Goal: Task Accomplishment & Management: Manage account settings

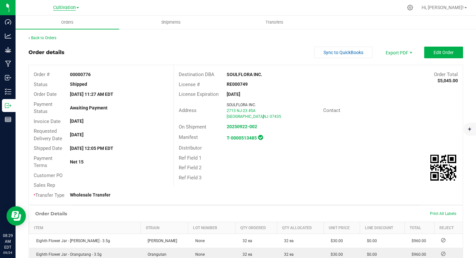
click at [73, 8] on span "Cultivation" at bounding box center [64, 8] width 23 height 6
drag, startPoint x: 63, startPoint y: 22, endPoint x: 64, endPoint y: 17, distance: 5.0
click at [63, 22] on link "Cultivation" at bounding box center [66, 22] width 95 height 9
click at [74, 7] on span "Cultivation" at bounding box center [64, 8] width 23 height 6
click at [62, 29] on link "Manufacturing" at bounding box center [66, 31] width 95 height 9
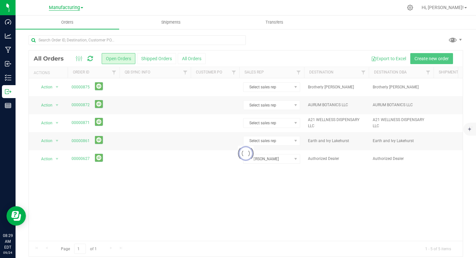
click at [76, 9] on span "Manufacturing" at bounding box center [64, 8] width 31 height 6
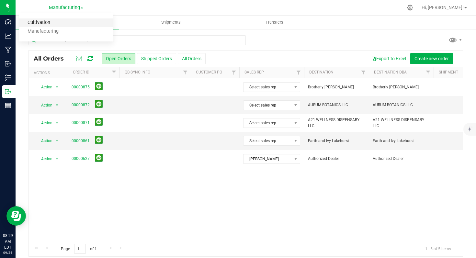
click at [63, 22] on link "Cultivation" at bounding box center [66, 22] width 95 height 9
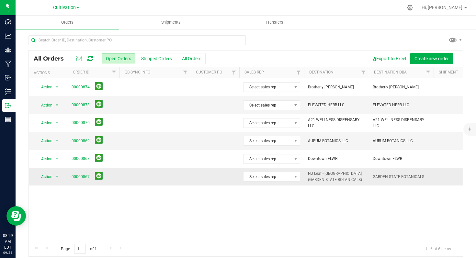
click at [82, 178] on link "00000867" at bounding box center [81, 177] width 18 height 6
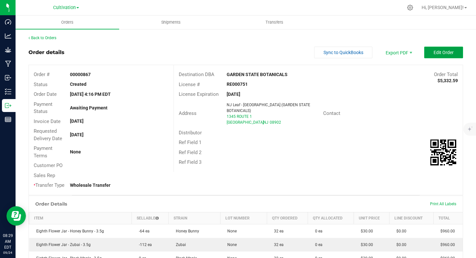
click at [438, 53] on span "Edit Order" at bounding box center [444, 52] width 20 height 5
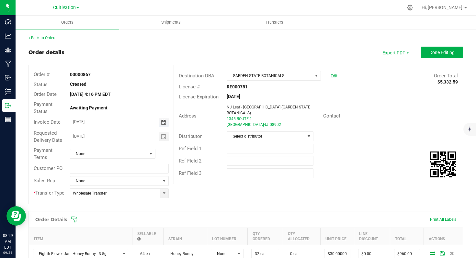
click at [162, 124] on span "Toggle calendar" at bounding box center [163, 122] width 5 height 5
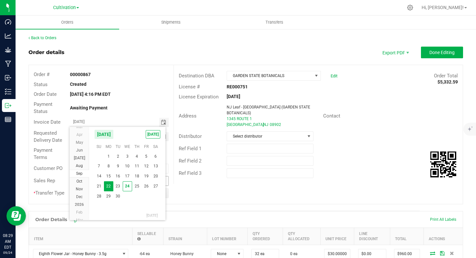
click at [137, 184] on span "25" at bounding box center [136, 186] width 9 height 10
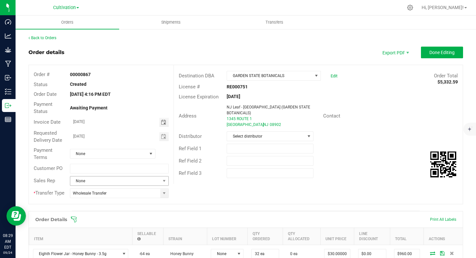
type input "[DATE]"
click at [164, 137] on span "Toggle calendar" at bounding box center [163, 136] width 5 height 5
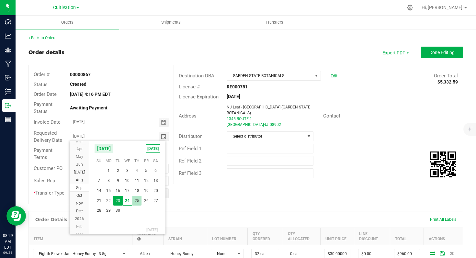
click at [139, 200] on span "25" at bounding box center [136, 201] width 9 height 10
type input "[DATE]"
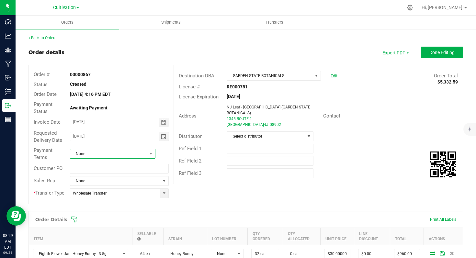
click at [148, 151] on span at bounding box center [151, 153] width 8 height 9
click at [112, 193] on li "Cash on Delivery" at bounding box center [112, 192] width 84 height 11
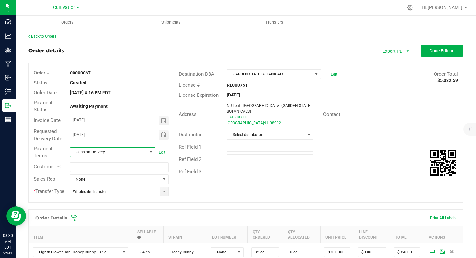
scroll to position [3, 0]
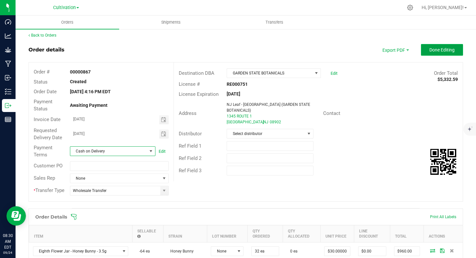
click at [430, 53] on button "Done Editing" at bounding box center [442, 50] width 42 height 12
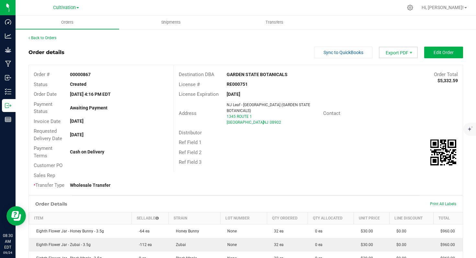
click at [395, 53] on span "Export PDF" at bounding box center [398, 53] width 39 height 12
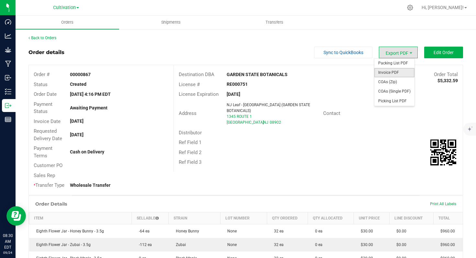
click at [397, 71] on span "Invoice PDF" at bounding box center [395, 72] width 40 height 9
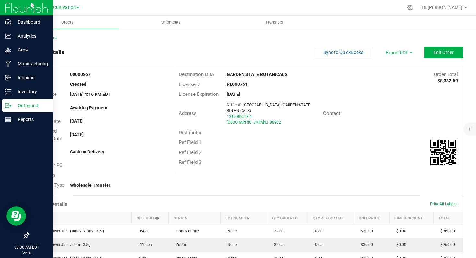
click at [8, 107] on icon at bounding box center [8, 105] width 6 height 6
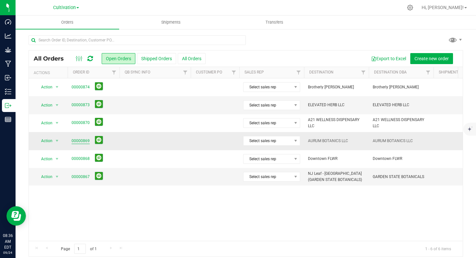
click at [77, 142] on link "00000869" at bounding box center [81, 141] width 18 height 6
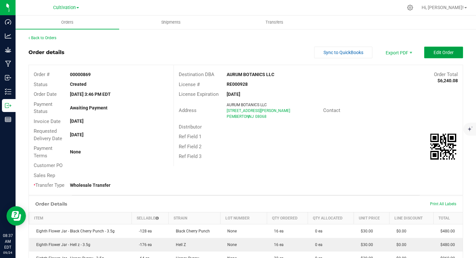
click at [434, 53] on span "Edit Order" at bounding box center [444, 52] width 20 height 5
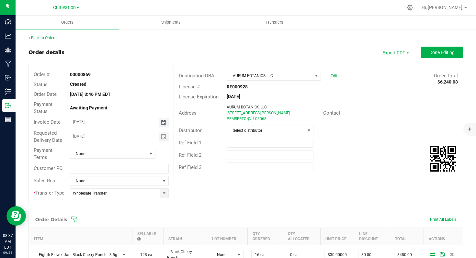
click at [164, 122] on span "Toggle calendar" at bounding box center [163, 122] width 5 height 5
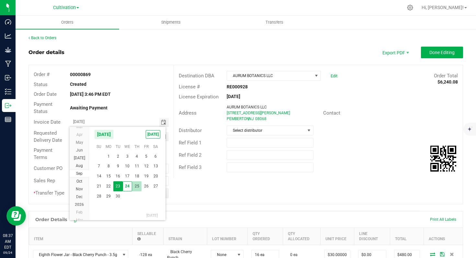
click at [137, 185] on span "25" at bounding box center [136, 186] width 9 height 10
type input "[DATE]"
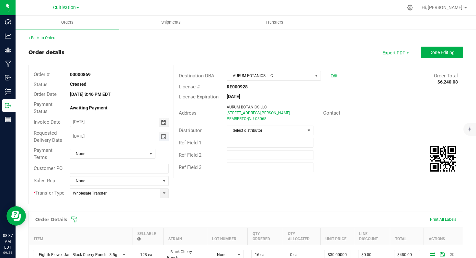
click at [162, 137] on span "Toggle calendar" at bounding box center [163, 136] width 5 height 5
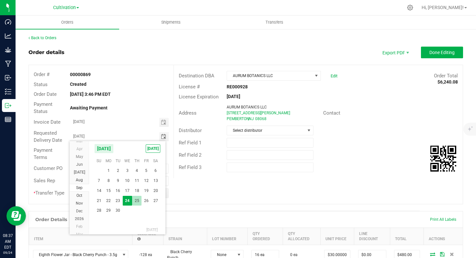
click at [137, 199] on span "25" at bounding box center [136, 201] width 9 height 10
type input "[DATE]"
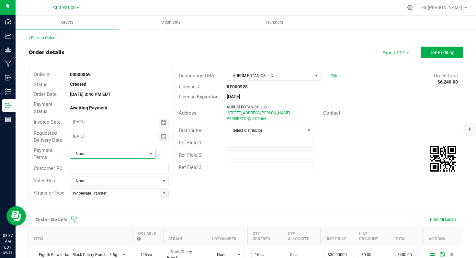
click at [150, 152] on span at bounding box center [150, 153] width 5 height 5
click at [94, 236] on li "Net 15" at bounding box center [112, 236] width 84 height 11
click at [430, 53] on span "Done Editing" at bounding box center [442, 52] width 25 height 5
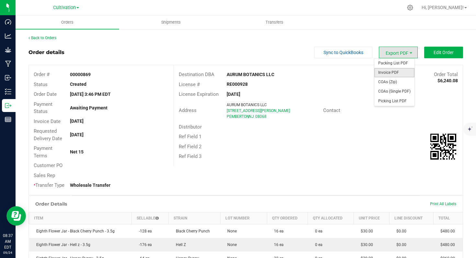
click at [395, 76] on span "Invoice PDF" at bounding box center [395, 72] width 40 height 9
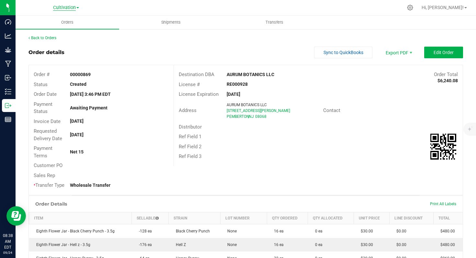
click at [69, 7] on span "Cultivation" at bounding box center [64, 8] width 23 height 6
click at [62, 33] on link "Manufacturing" at bounding box center [66, 31] width 95 height 9
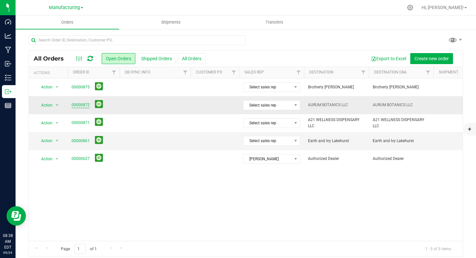
click at [83, 106] on link "00000872" at bounding box center [81, 105] width 18 height 6
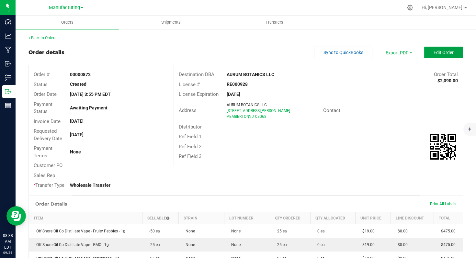
click at [434, 52] on span "Edit Order" at bounding box center [444, 52] width 20 height 5
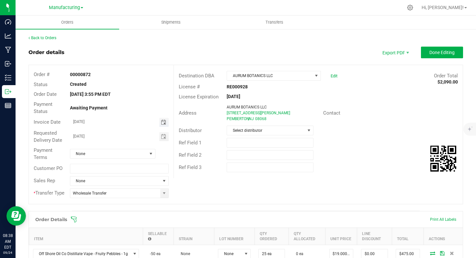
click at [163, 123] on span "Toggle calendar" at bounding box center [163, 122] width 5 height 5
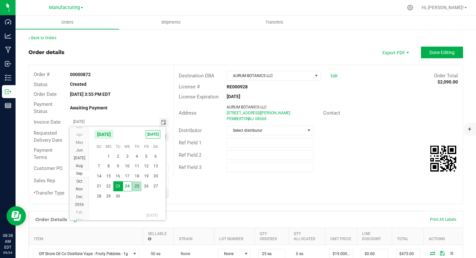
click at [136, 187] on span "25" at bounding box center [136, 186] width 9 height 10
type input "[DATE]"
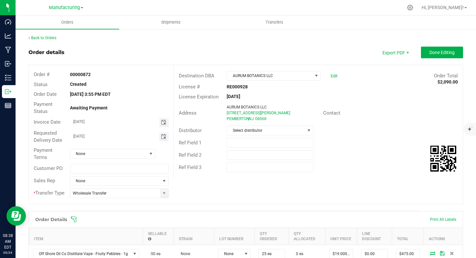
click at [162, 138] on span "Toggle calendar" at bounding box center [163, 136] width 5 height 5
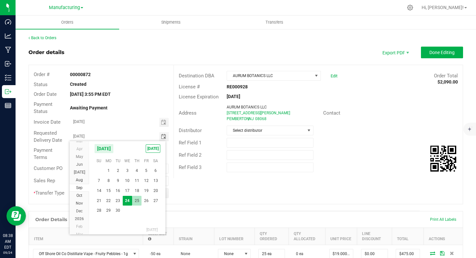
click at [138, 199] on span "25" at bounding box center [136, 201] width 9 height 10
type input "[DATE]"
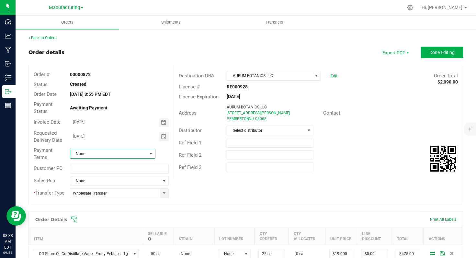
click at [151, 156] on span at bounding box center [151, 153] width 8 height 9
click at [106, 233] on li "Net 15" at bounding box center [112, 236] width 84 height 11
click at [430, 53] on span "Done Editing" at bounding box center [442, 52] width 25 height 5
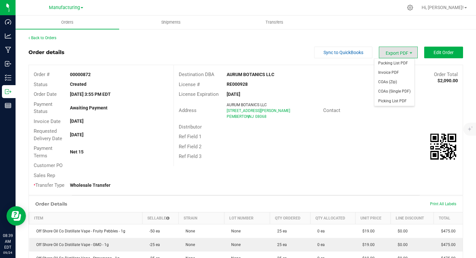
click at [397, 53] on span "Export PDF" at bounding box center [398, 53] width 39 height 12
click at [394, 73] on span "Invoice PDF" at bounding box center [395, 72] width 40 height 9
click at [63, 8] on span "Manufacturing" at bounding box center [64, 8] width 31 height 6
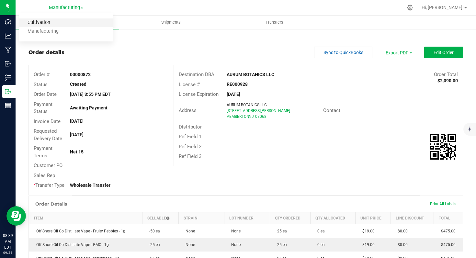
click at [52, 24] on link "Cultivation" at bounding box center [66, 22] width 95 height 9
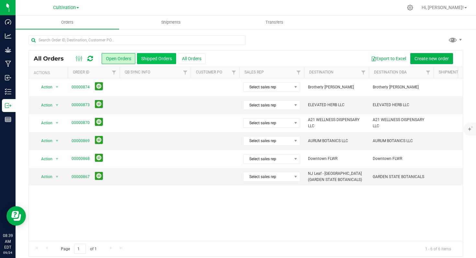
click at [165, 55] on button "Shipped Orders" at bounding box center [156, 58] width 39 height 11
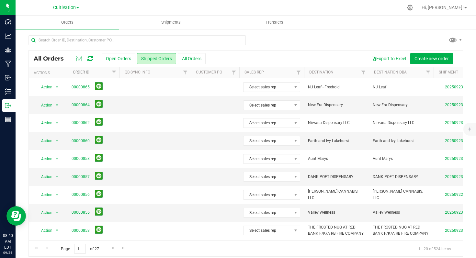
click at [88, 71] on link "Order ID" at bounding box center [81, 72] width 17 height 5
click at [115, 60] on button "Open Orders" at bounding box center [119, 58] width 34 height 11
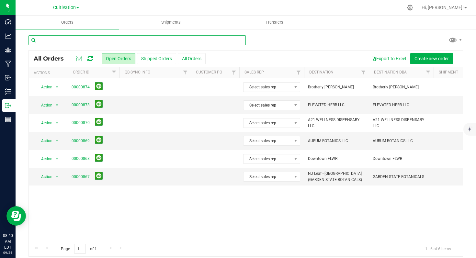
click at [121, 40] on input "text" at bounding box center [137, 40] width 217 height 10
type input "871"
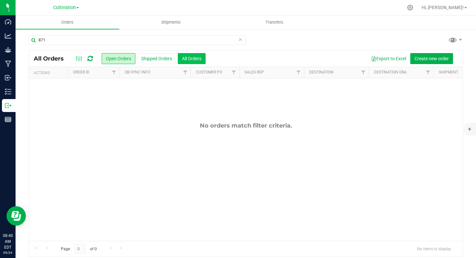
click at [196, 57] on button "All Orders" at bounding box center [192, 58] width 28 height 11
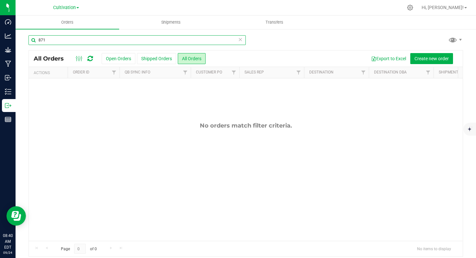
click at [162, 42] on input "871" at bounding box center [137, 40] width 217 height 10
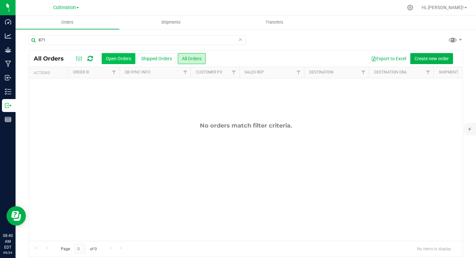
click at [120, 62] on button "Open Orders" at bounding box center [119, 58] width 34 height 11
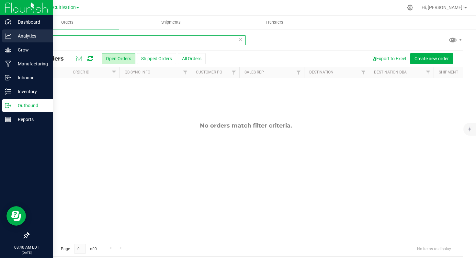
drag, startPoint x: 65, startPoint y: 38, endPoint x: 6, endPoint y: 37, distance: 58.3
click at [6, 37] on div "Dashboard Analytics Grow Manufacturing Inbound Inventory Outbound Reports 08:40…" at bounding box center [238, 129] width 476 height 258
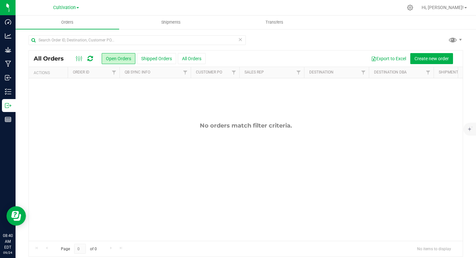
click at [158, 131] on div "No orders match filter criteria." at bounding box center [246, 181] width 434 height 206
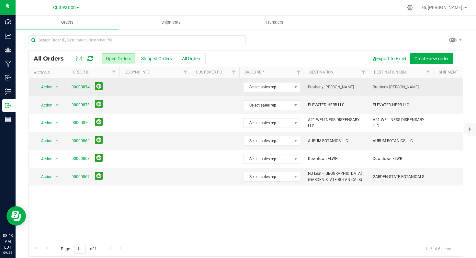
click at [85, 88] on link "00000874" at bounding box center [81, 87] width 18 height 6
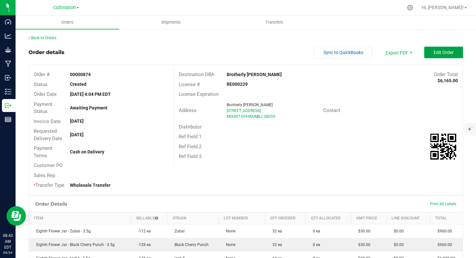
click at [434, 52] on span "Edit Order" at bounding box center [444, 52] width 20 height 5
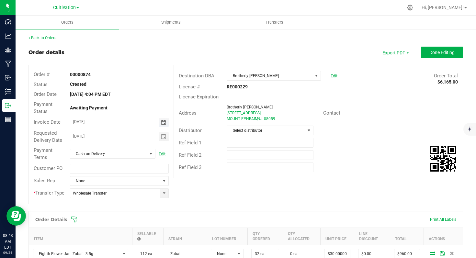
click at [161, 123] on span "Toggle calendar" at bounding box center [163, 122] width 5 height 5
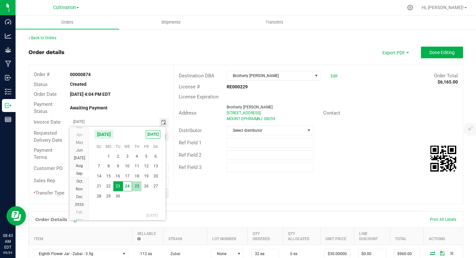
click at [139, 189] on span "25" at bounding box center [136, 186] width 9 height 10
type input "[DATE]"
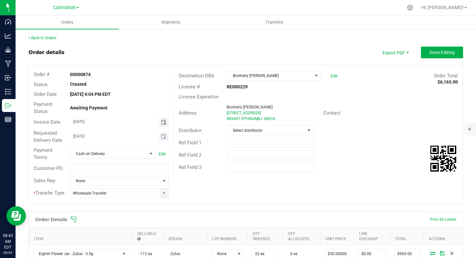
click at [164, 133] on span "Toggle calendar" at bounding box center [163, 136] width 9 height 9
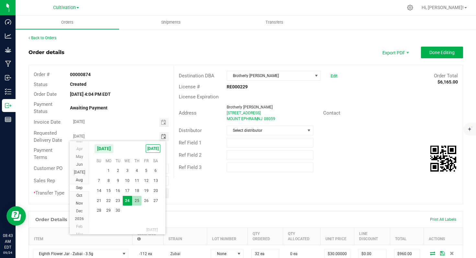
click at [136, 201] on span "25" at bounding box center [136, 201] width 9 height 10
type input "[DATE]"
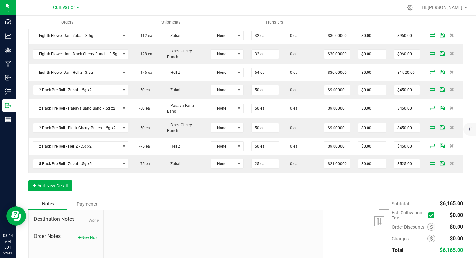
scroll to position [269, 0]
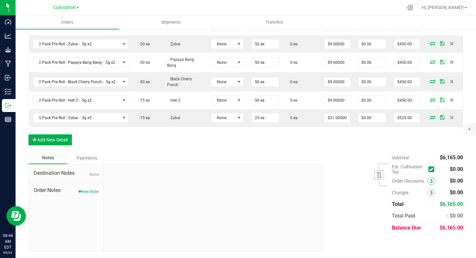
click at [428, 181] on span at bounding box center [432, 181] width 8 height 8
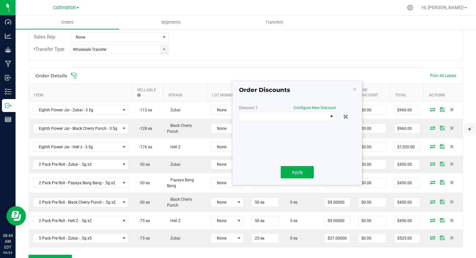
scroll to position [151, 0]
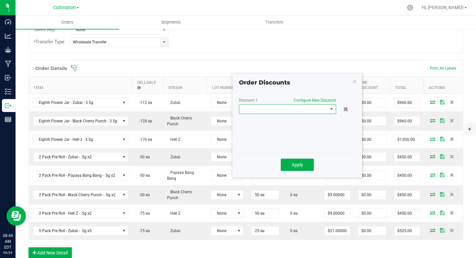
click at [331, 111] on span at bounding box center [331, 109] width 5 height 5
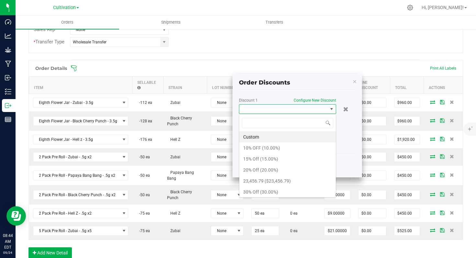
scroll to position [10, 97]
click at [288, 148] on li "10% OFF (10.00%)" at bounding box center [287, 148] width 97 height 11
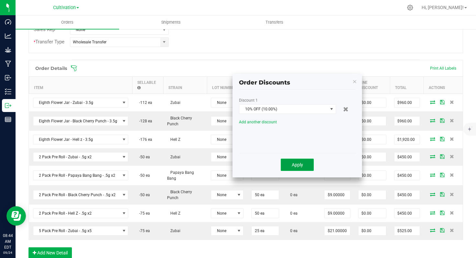
click at [304, 167] on button "Apply" at bounding box center [297, 165] width 33 height 12
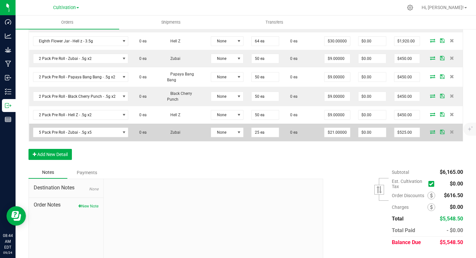
scroll to position [269, 0]
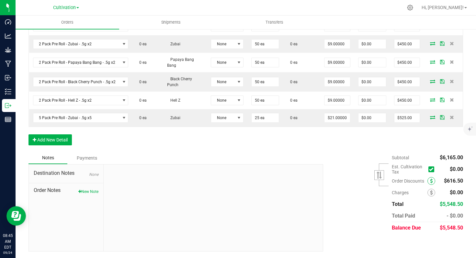
click at [430, 183] on icon at bounding box center [431, 181] width 3 height 5
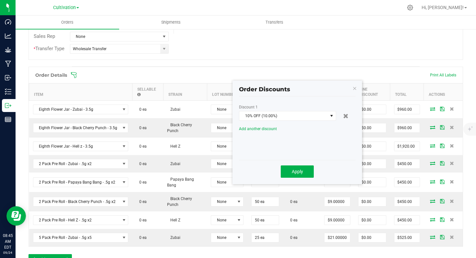
scroll to position [149, 0]
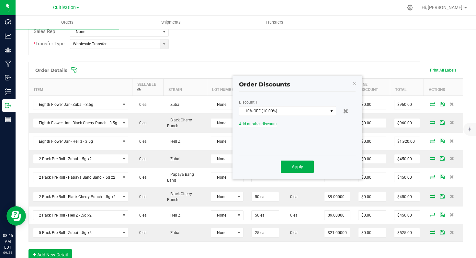
click at [262, 125] on span "Add another discount" at bounding box center [258, 124] width 38 height 5
click at [299, 134] on span at bounding box center [283, 132] width 88 height 9
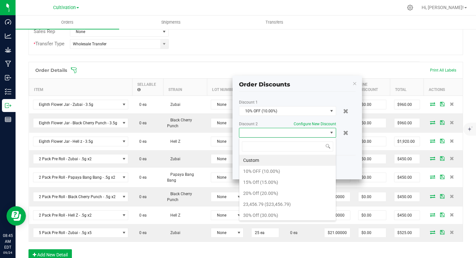
scroll to position [10, 97]
click at [283, 161] on li "Custom" at bounding box center [287, 160] width 97 height 11
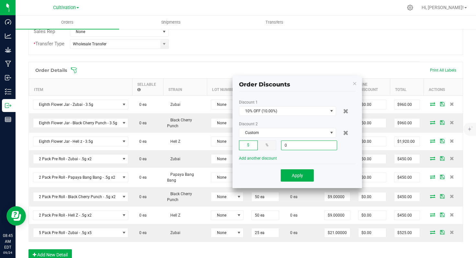
drag, startPoint x: 297, startPoint y: 146, endPoint x: 282, endPoint y: 146, distance: 14.9
click at [282, 146] on input "0" at bounding box center [309, 145] width 55 height 9
type input "$300.00"
click at [302, 176] on span "Apply" at bounding box center [297, 175] width 11 height 5
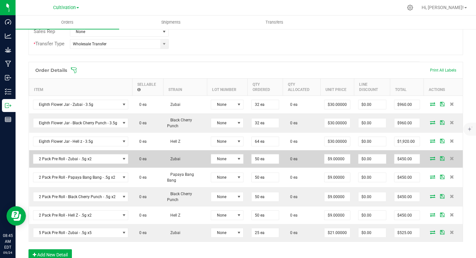
scroll to position [269, 0]
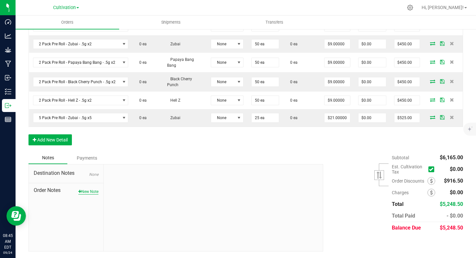
click at [85, 193] on button "New Note" at bounding box center [88, 192] width 20 height 6
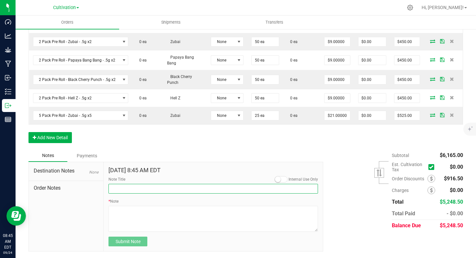
click at [165, 192] on input "Note Title" at bounding box center [214, 189] width 210 height 10
type input "Discount"
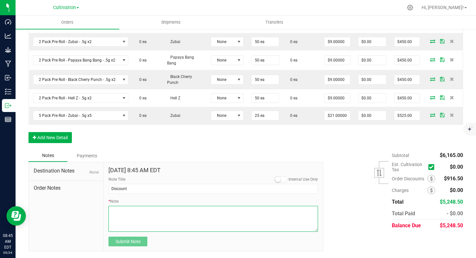
click at [127, 213] on textarea "* Note" at bounding box center [214, 219] width 210 height 26
paste textarea "hellZ and Zubai sell thru from last batch"
click at [132, 213] on textarea "* Note" at bounding box center [214, 219] width 210 height 26
click at [179, 213] on textarea "* Note" at bounding box center [214, 219] width 210 height 26
click at [211, 222] on textarea "* Note" at bounding box center [214, 219] width 210 height 26
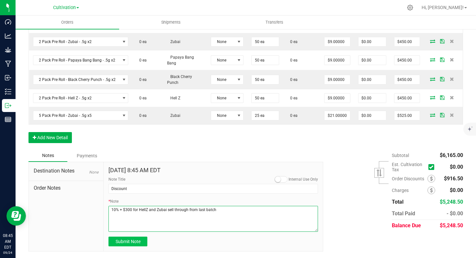
type textarea "10% + $300 for HellZ and Zubai sell through from last batch"
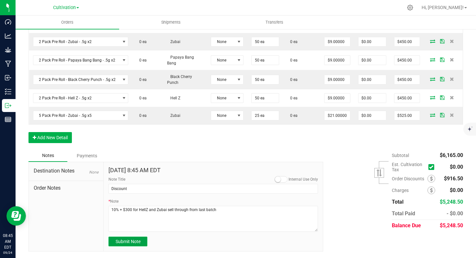
click at [133, 244] on span "Submit Note" at bounding box center [128, 241] width 25 height 5
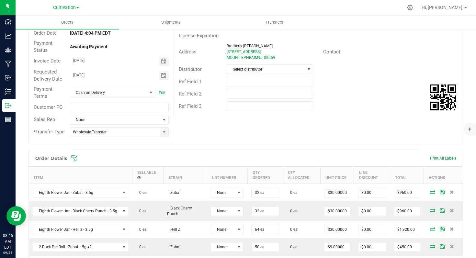
scroll to position [0, 0]
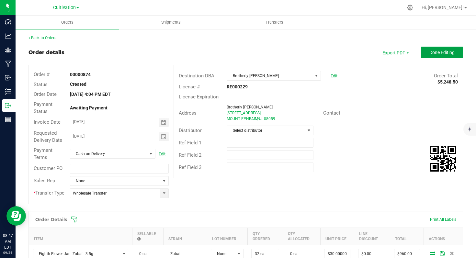
click at [430, 54] on span "Done Editing" at bounding box center [442, 52] width 25 height 5
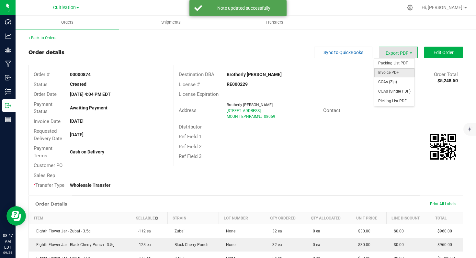
click at [395, 72] on span "Invoice PDF" at bounding box center [395, 72] width 40 height 9
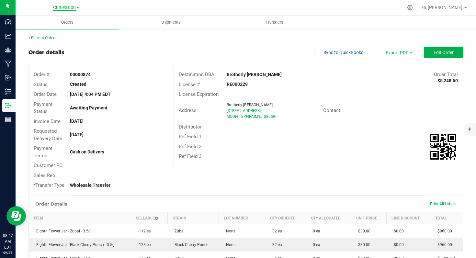
click at [70, 8] on span "Cultivation" at bounding box center [64, 8] width 23 height 6
click at [64, 29] on link "Manufacturing" at bounding box center [66, 31] width 95 height 9
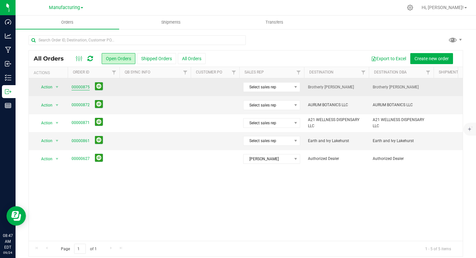
click at [84, 88] on link "00000875" at bounding box center [81, 87] width 18 height 6
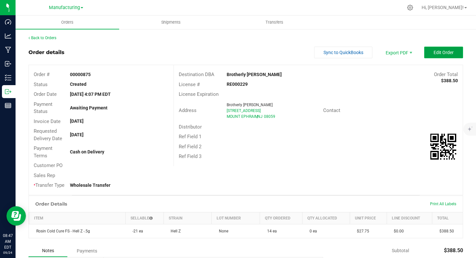
click at [434, 55] on span "Edit Order" at bounding box center [444, 52] width 20 height 5
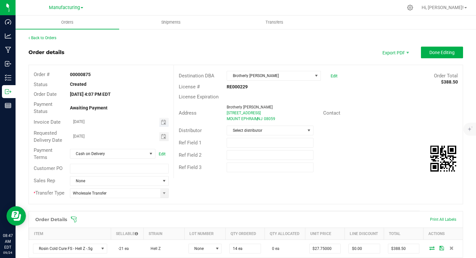
click at [165, 125] on span "Toggle calendar" at bounding box center [163, 122] width 9 height 9
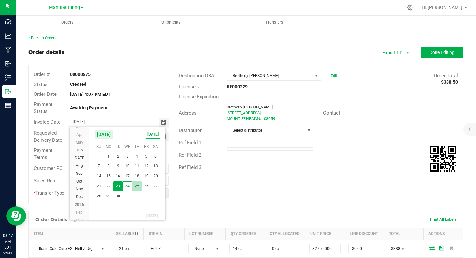
click at [136, 189] on span "25" at bounding box center [136, 186] width 9 height 10
type input "[DATE]"
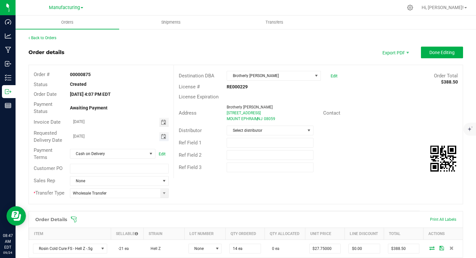
click at [162, 138] on span "Toggle calendar" at bounding box center [163, 136] width 5 height 5
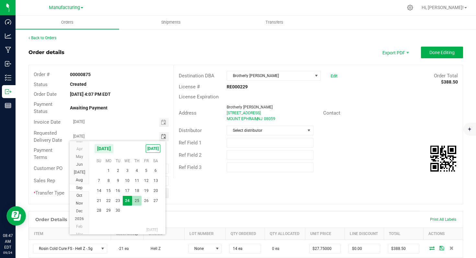
click at [134, 200] on span "25" at bounding box center [136, 201] width 9 height 10
type input "[DATE]"
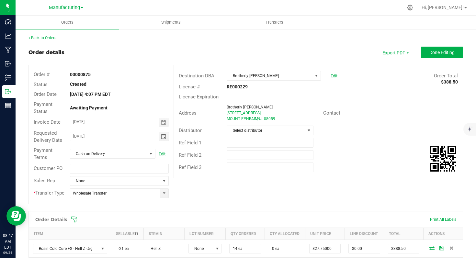
click at [313, 191] on div "Order # 00000875 Status Created Order Date [DATE] 4:07 PM EDT Payment Status Aw…" at bounding box center [246, 134] width 434 height 139
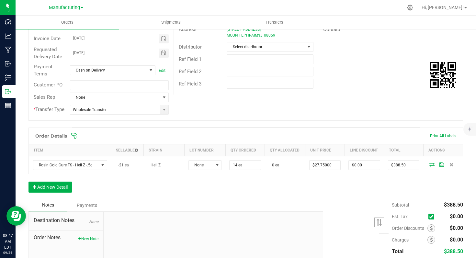
scroll to position [135, 0]
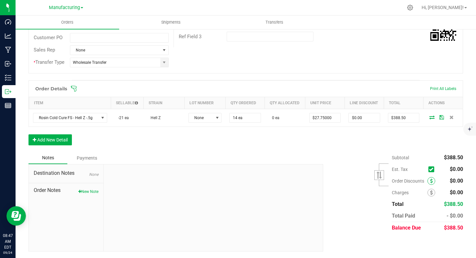
click at [430, 182] on icon at bounding box center [431, 181] width 3 height 5
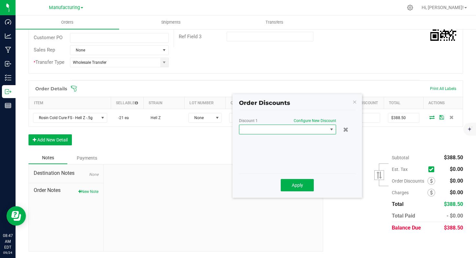
click at [328, 125] on span at bounding box center [332, 129] width 8 height 9
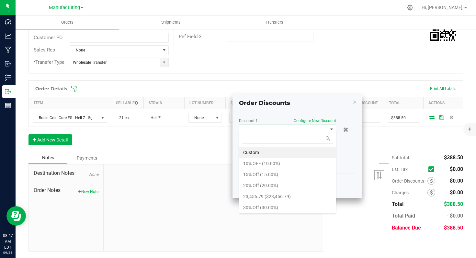
scroll to position [10, 97]
click at [288, 164] on li "10% OFF (10.00%)" at bounding box center [287, 163] width 97 height 11
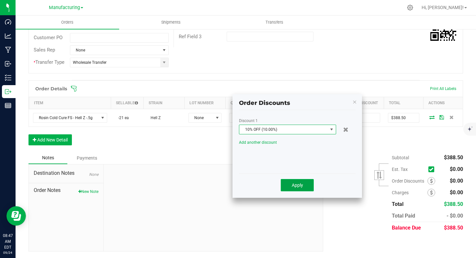
click at [288, 183] on button "Apply" at bounding box center [297, 185] width 33 height 12
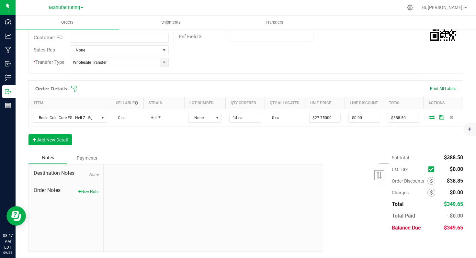
scroll to position [0, 0]
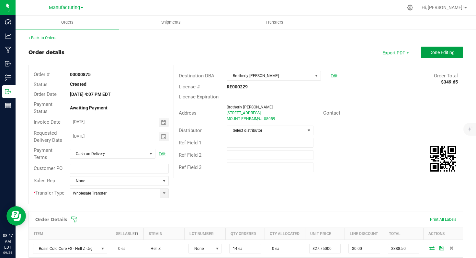
click at [441, 52] on span "Done Editing" at bounding box center [442, 52] width 25 height 5
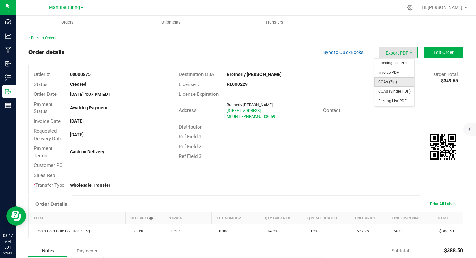
click at [392, 77] on span "COAs (Zip)" at bounding box center [395, 81] width 40 height 9
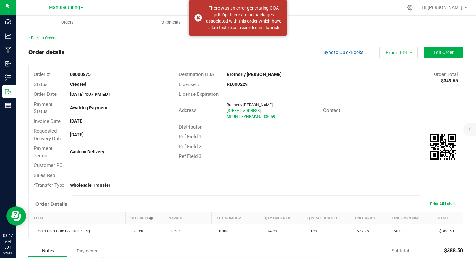
click at [401, 54] on span "Export PDF" at bounding box center [398, 53] width 39 height 12
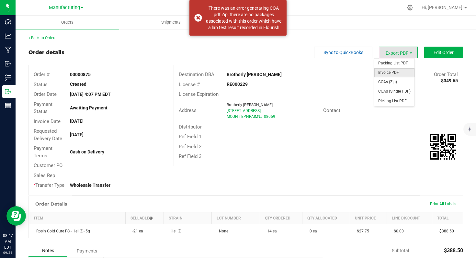
click at [396, 72] on span "Invoice PDF" at bounding box center [395, 72] width 40 height 9
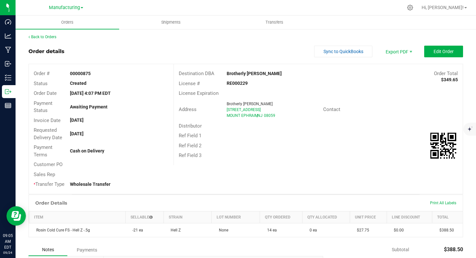
scroll to position [1, 0]
click at [76, 6] on span "Manufacturing" at bounding box center [64, 8] width 31 height 6
click at [64, 23] on link "Cultivation" at bounding box center [66, 22] width 95 height 9
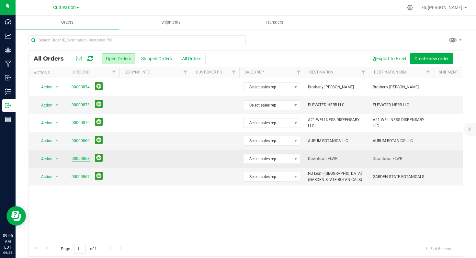
click at [82, 158] on link "00000868" at bounding box center [81, 159] width 18 height 6
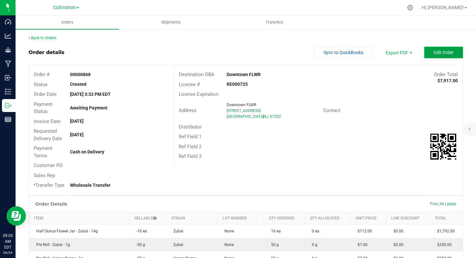
click at [438, 54] on span "Edit Order" at bounding box center [444, 52] width 20 height 5
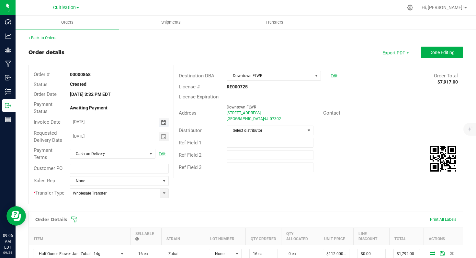
click at [164, 123] on span "Toggle calendar" at bounding box center [163, 122] width 5 height 5
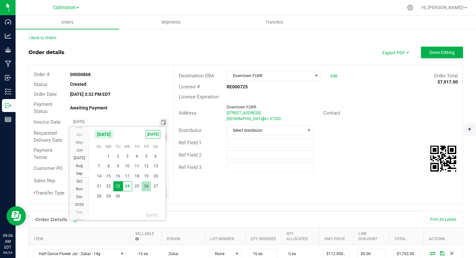
click at [143, 187] on span "26" at bounding box center [146, 186] width 9 height 10
type input "[DATE]"
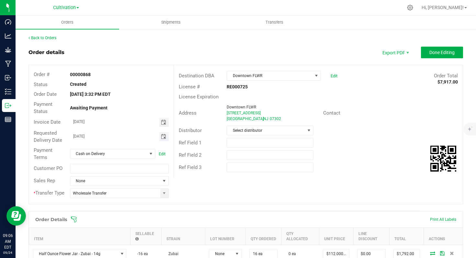
click at [163, 135] on span "Toggle calendar" at bounding box center [163, 136] width 5 height 5
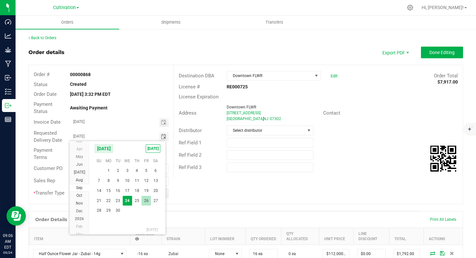
click at [145, 200] on span "26" at bounding box center [146, 201] width 9 height 10
type input "[DATE]"
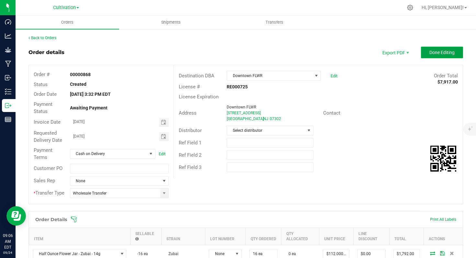
click at [429, 55] on button "Done Editing" at bounding box center [442, 53] width 42 height 12
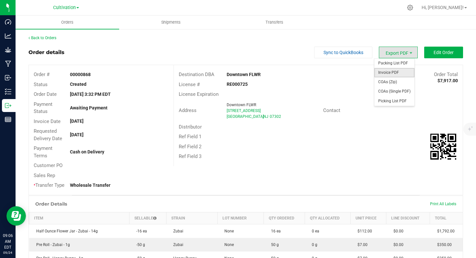
click at [394, 74] on span "Invoice PDF" at bounding box center [395, 72] width 40 height 9
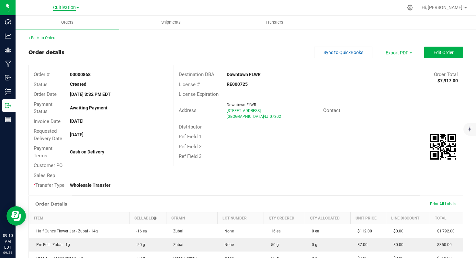
click at [72, 8] on span "Cultivation" at bounding box center [64, 8] width 23 height 6
click at [62, 24] on link "Cultivation" at bounding box center [66, 22] width 95 height 9
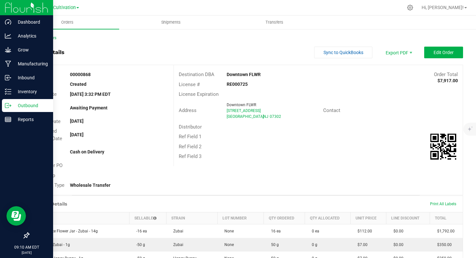
click at [20, 104] on p "Outbound" at bounding box center [30, 106] width 39 height 8
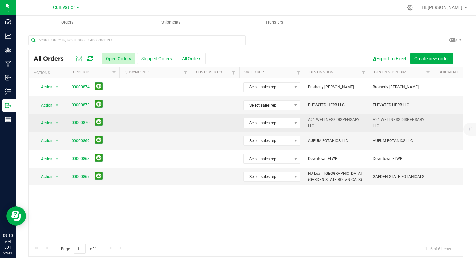
click at [82, 124] on link "00000870" at bounding box center [81, 123] width 18 height 6
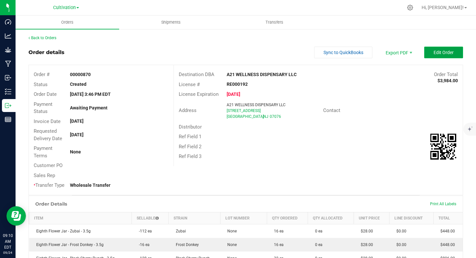
click at [442, 51] on span "Edit Order" at bounding box center [444, 52] width 20 height 5
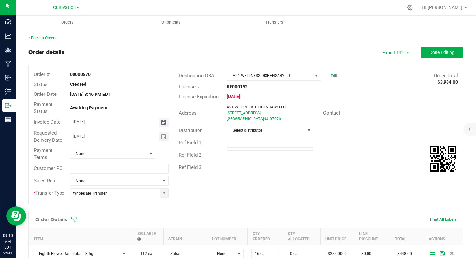
click at [162, 123] on span "Toggle calendar" at bounding box center [163, 122] width 5 height 5
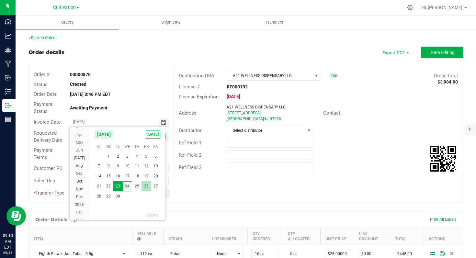
click at [149, 184] on span "26" at bounding box center [146, 186] width 9 height 10
type input "[DATE]"
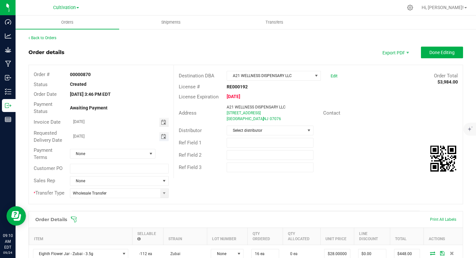
click at [162, 134] on span "Toggle calendar" at bounding box center [163, 136] width 5 height 5
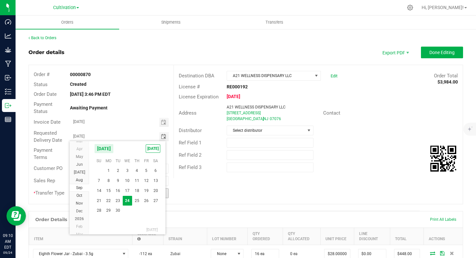
click at [146, 199] on span "26" at bounding box center [146, 201] width 9 height 10
type input "[DATE]"
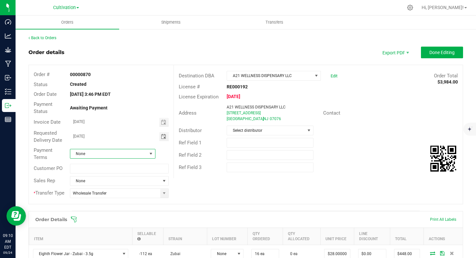
click at [149, 156] on span at bounding box center [150, 153] width 5 height 5
click at [108, 233] on li "Net 15" at bounding box center [112, 236] width 84 height 11
click at [440, 53] on span "Done Editing" at bounding box center [442, 52] width 25 height 5
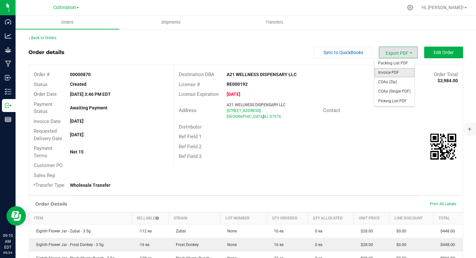
click at [393, 69] on span "Invoice PDF" at bounding box center [395, 72] width 40 height 9
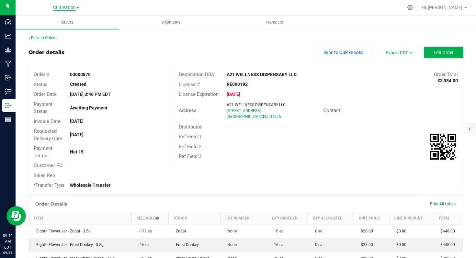
click at [75, 9] on span "Cultivation" at bounding box center [64, 8] width 23 height 6
click at [71, 28] on link "Manufacturing" at bounding box center [66, 31] width 95 height 9
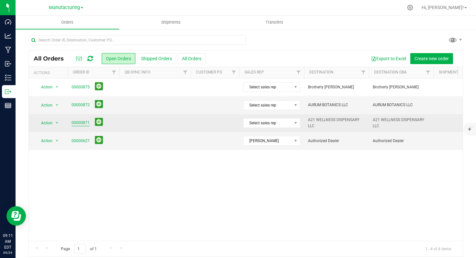
click at [81, 124] on link "00000871" at bounding box center [81, 123] width 18 height 6
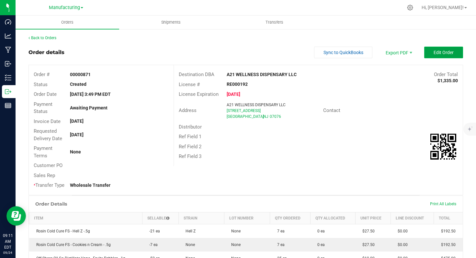
click at [434, 53] on span "Edit Order" at bounding box center [444, 52] width 20 height 5
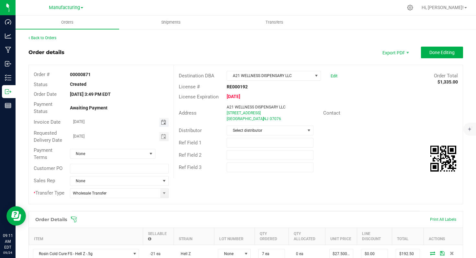
click at [161, 123] on span "Toggle calendar" at bounding box center [163, 122] width 5 height 5
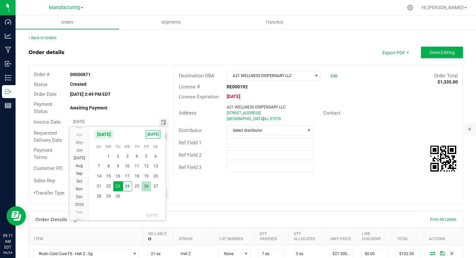
click at [145, 187] on span "26" at bounding box center [146, 186] width 9 height 10
type input "[DATE]"
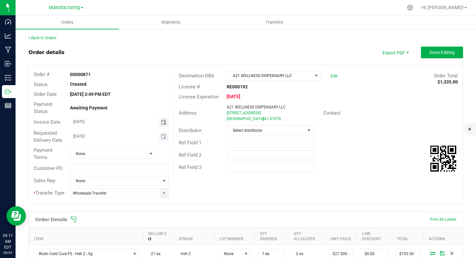
click at [163, 133] on span "Toggle calendar" at bounding box center [163, 136] width 9 height 9
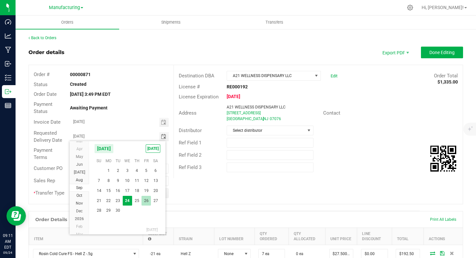
click at [149, 202] on span "26" at bounding box center [146, 201] width 9 height 10
type input "[DATE]"
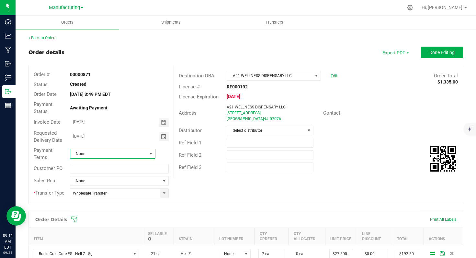
click at [150, 154] on span at bounding box center [150, 153] width 5 height 5
click at [112, 234] on li "Net 15" at bounding box center [112, 236] width 84 height 11
click at [261, 188] on div "Order # 00000871 Status Created Order Date [DATE] 3:49 PM EDT Payment Status Aw…" at bounding box center [246, 134] width 434 height 139
click at [435, 55] on span "Done Editing" at bounding box center [442, 52] width 25 height 5
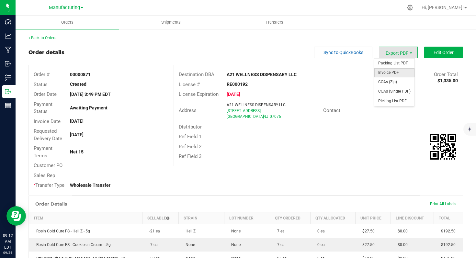
click at [400, 73] on span "Invoice PDF" at bounding box center [395, 72] width 40 height 9
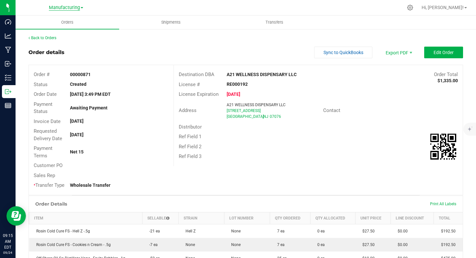
click at [76, 8] on span "Manufacturing" at bounding box center [64, 8] width 31 height 6
click at [68, 23] on link "Cultivation" at bounding box center [66, 22] width 95 height 9
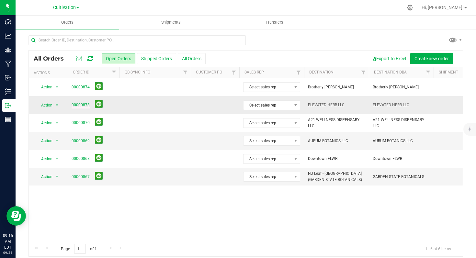
click at [84, 105] on link "00000873" at bounding box center [81, 105] width 18 height 6
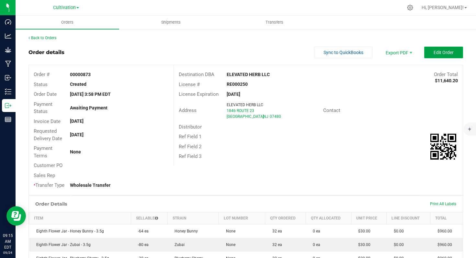
click at [429, 53] on button "Edit Order" at bounding box center [443, 53] width 39 height 12
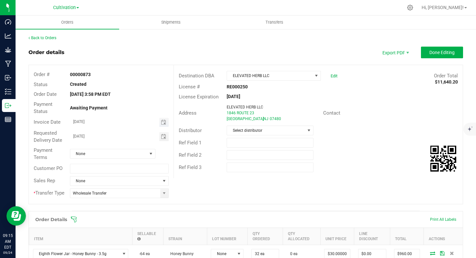
click at [165, 121] on span "Toggle calendar" at bounding box center [163, 122] width 9 height 9
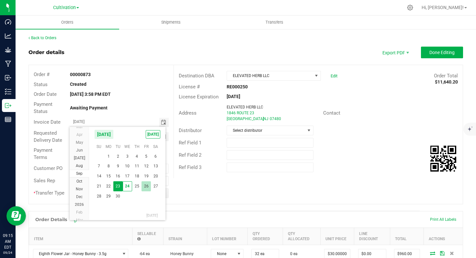
click at [146, 187] on span "26" at bounding box center [146, 186] width 9 height 10
type input "[DATE]"
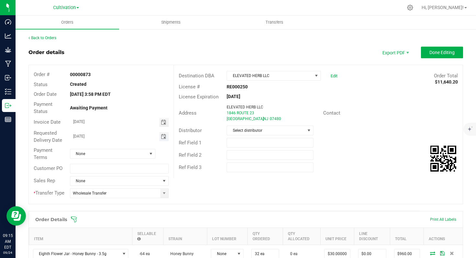
click at [163, 136] on span "Toggle calendar" at bounding box center [163, 136] width 5 height 5
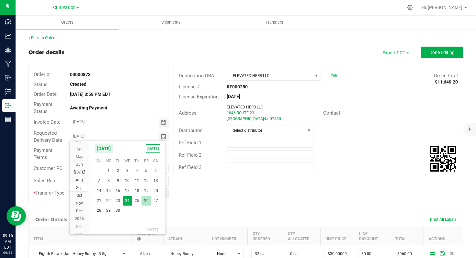
click at [145, 202] on span "26" at bounding box center [146, 201] width 9 height 10
type input "[DATE]"
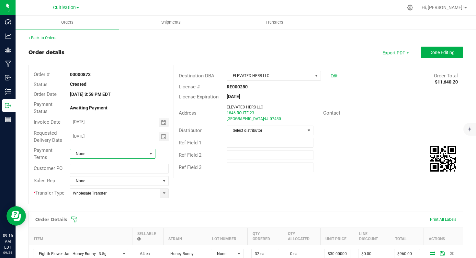
click at [145, 156] on span "None" at bounding box center [108, 153] width 77 height 9
click at [103, 236] on li "Net 15" at bounding box center [112, 236] width 84 height 11
click at [432, 53] on span "Done Editing" at bounding box center [442, 52] width 25 height 5
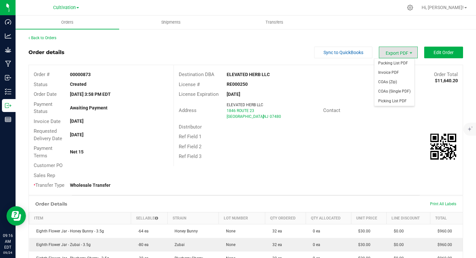
click at [393, 53] on span "Export PDF" at bounding box center [398, 53] width 39 height 12
click at [396, 74] on span "Invoice PDF" at bounding box center [395, 72] width 40 height 9
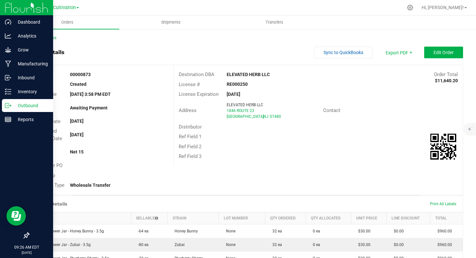
click at [20, 105] on p "Outbound" at bounding box center [30, 106] width 39 height 8
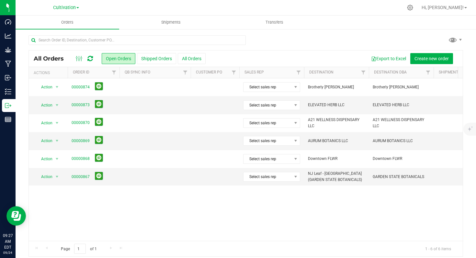
click at [78, 8] on span at bounding box center [77, 7] width 3 height 1
click at [60, 33] on link "Manufacturing" at bounding box center [66, 31] width 95 height 9
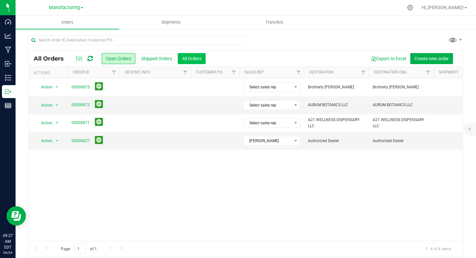
click at [191, 56] on button "All Orders" at bounding box center [192, 58] width 28 height 11
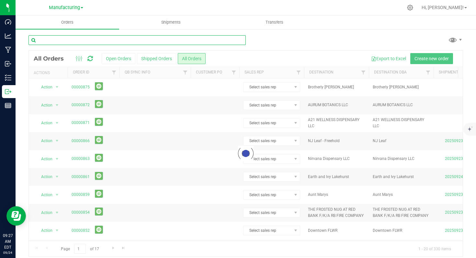
click at [103, 41] on input "text" at bounding box center [137, 40] width 217 height 10
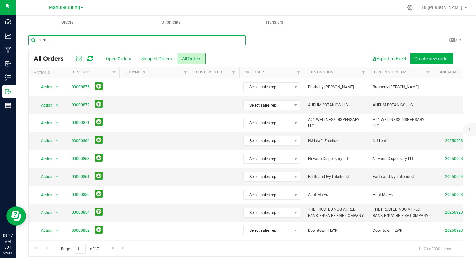
type input "earth"
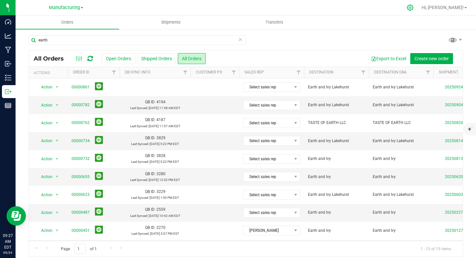
click at [413, 9] on icon at bounding box center [410, 8] width 6 height 6
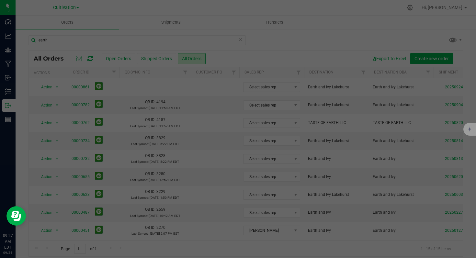
click at [301, 98] on div at bounding box center [238, 129] width 476 height 258
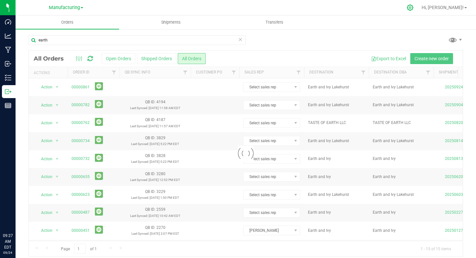
click at [414, 10] on icon at bounding box center [410, 7] width 7 height 7
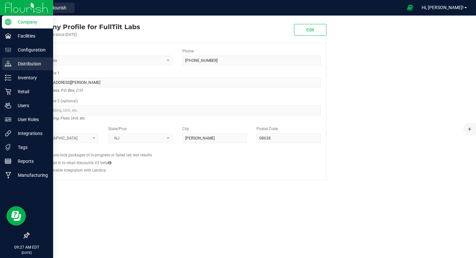
click at [33, 66] on p "Distribution" at bounding box center [30, 64] width 39 height 8
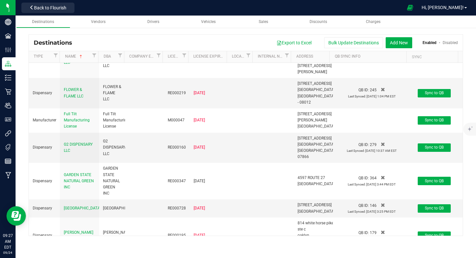
scroll to position [1153, 0]
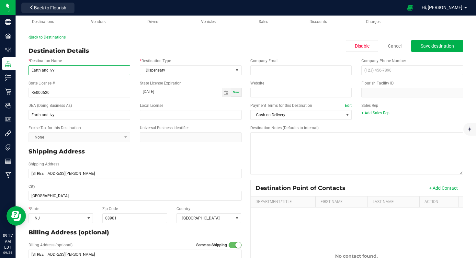
click at [78, 69] on input "Earth and Ivy" at bounding box center [80, 70] width 102 height 10
type input "Earth and Ivy - New Brunswick"
click at [412, 50] on button "Save destination" at bounding box center [437, 46] width 52 height 12
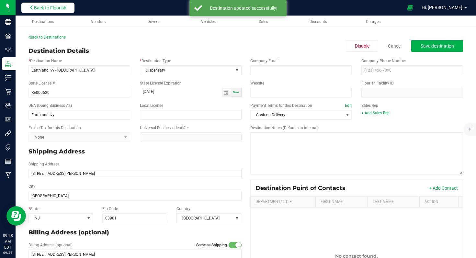
click at [58, 9] on span "Back to Flourish" at bounding box center [50, 7] width 32 height 5
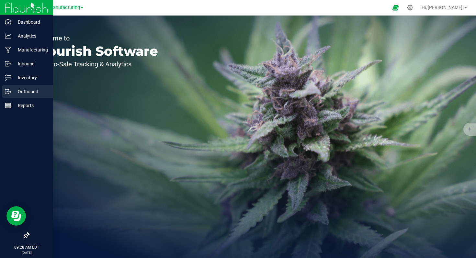
click at [29, 92] on p "Outbound" at bounding box center [30, 92] width 39 height 8
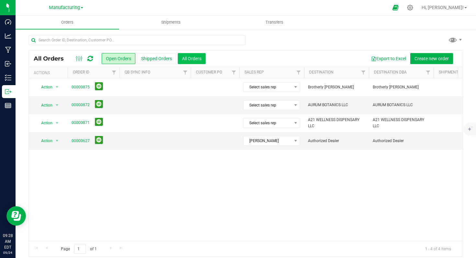
click at [186, 60] on button "All Orders" at bounding box center [192, 58] width 28 height 11
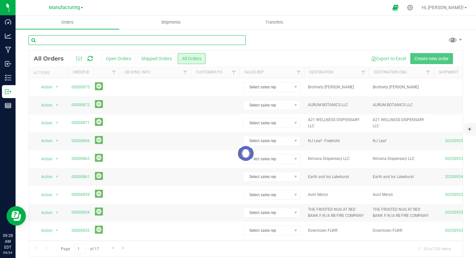
click at [106, 41] on input "text" at bounding box center [137, 40] width 217 height 10
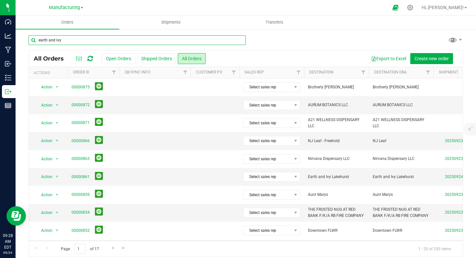
type input "earth and ivy"
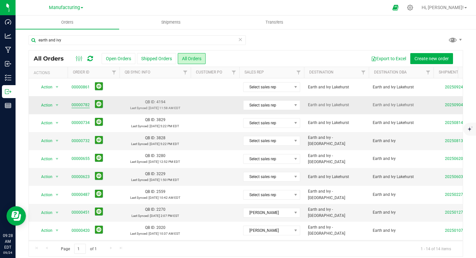
click at [79, 105] on link "00000782" at bounding box center [81, 105] width 18 height 6
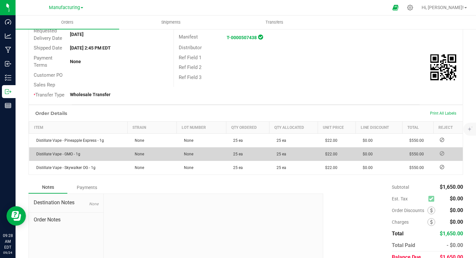
scroll to position [137, 0]
